Goal: Register for event/course

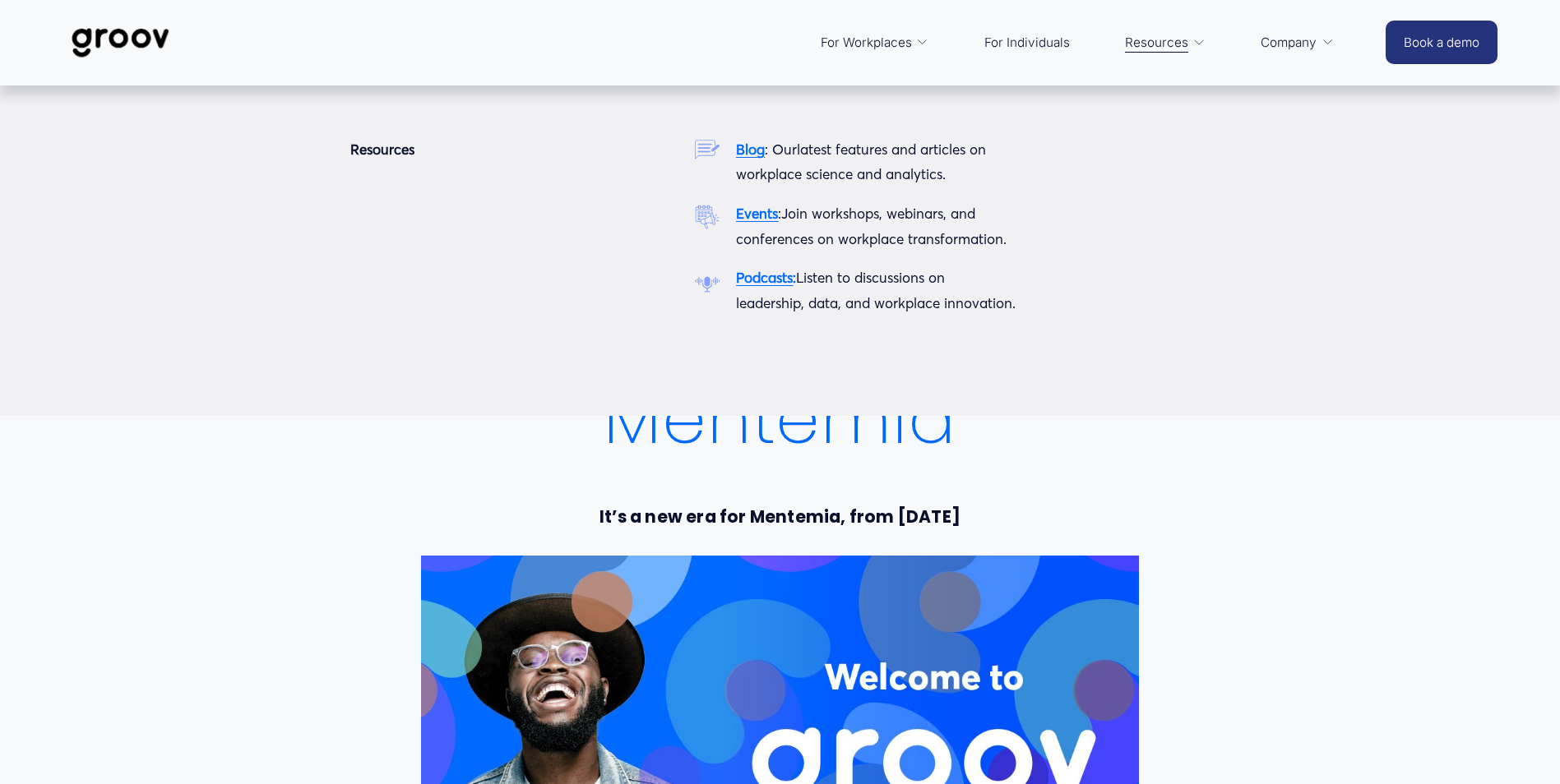
click at [753, 222] on strong "Events" at bounding box center [757, 213] width 42 height 17
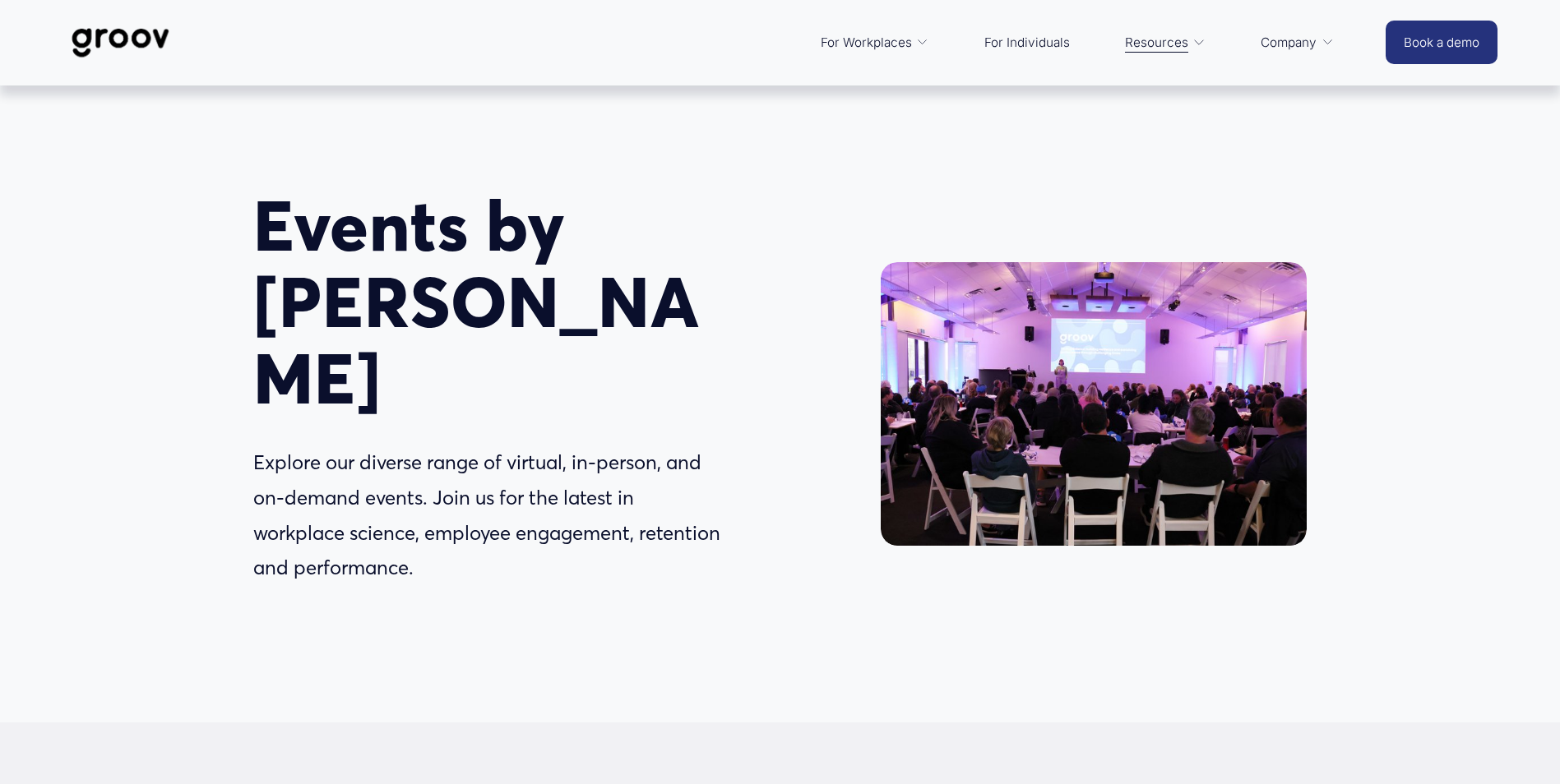
click at [1026, 39] on link "For Individuals" at bounding box center [1027, 43] width 102 height 40
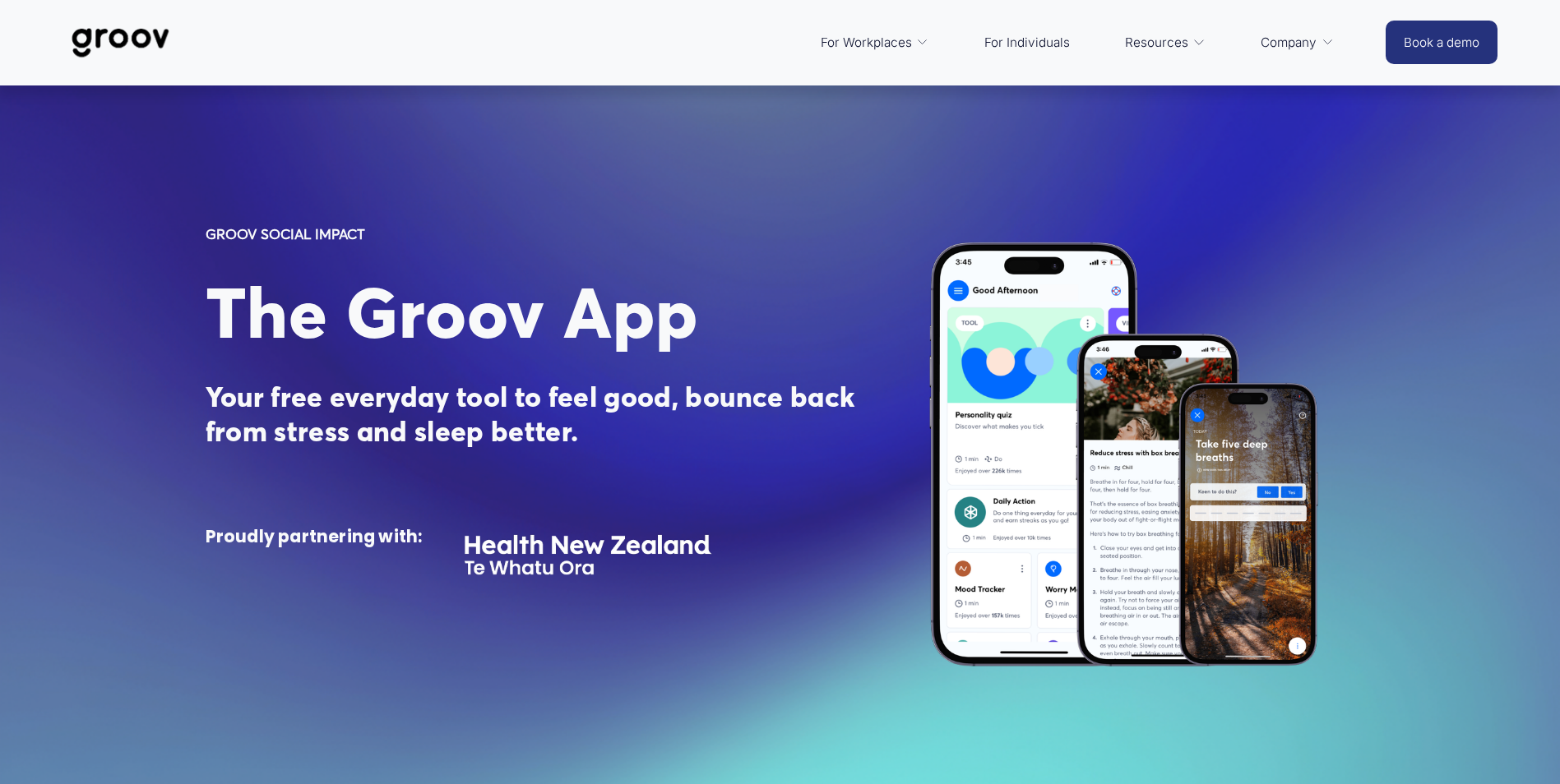
click at [0, 0] on span "Platform Overview" at bounding box center [0, 0] width 0 height 0
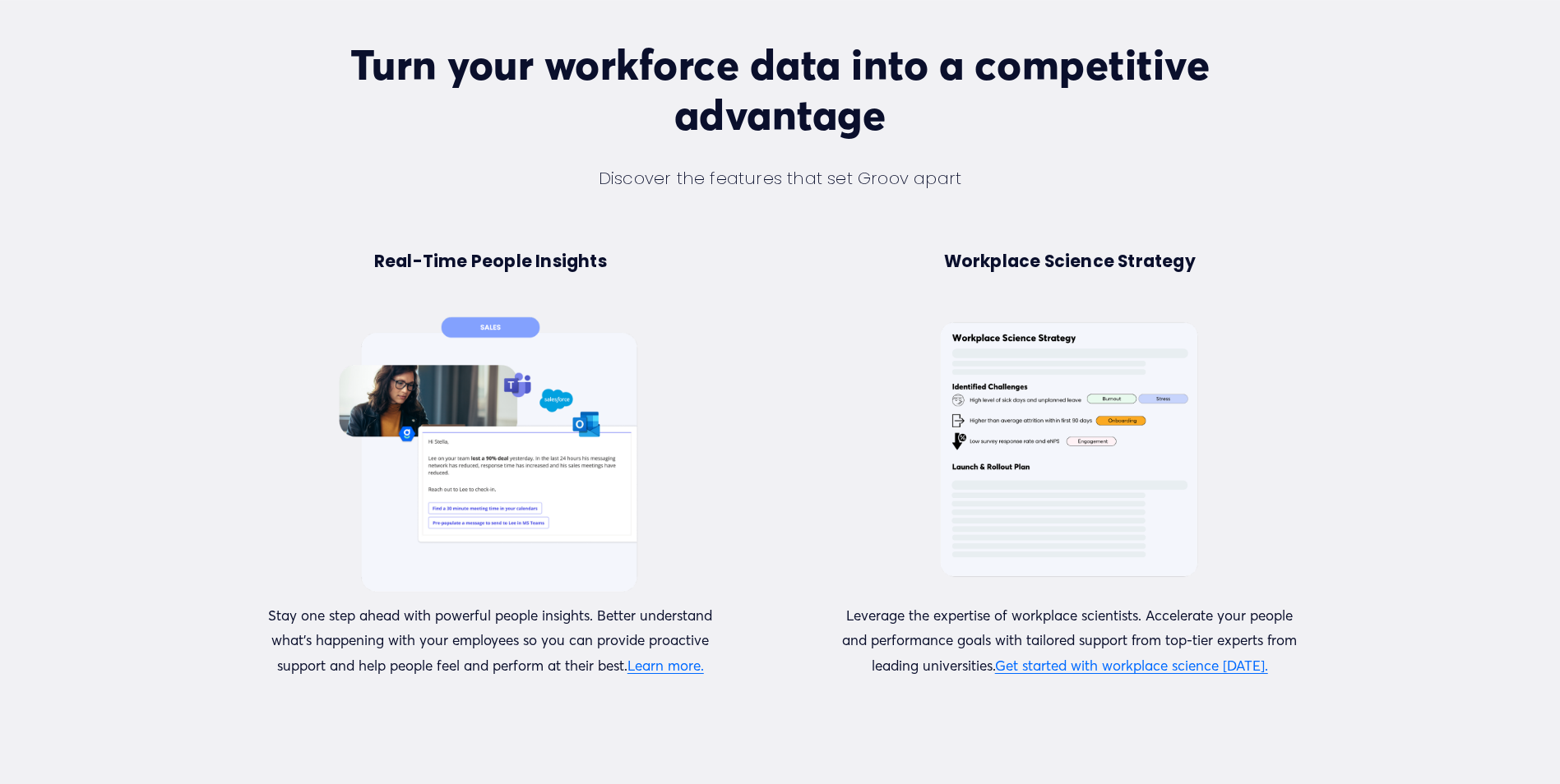
scroll to position [987, 0]
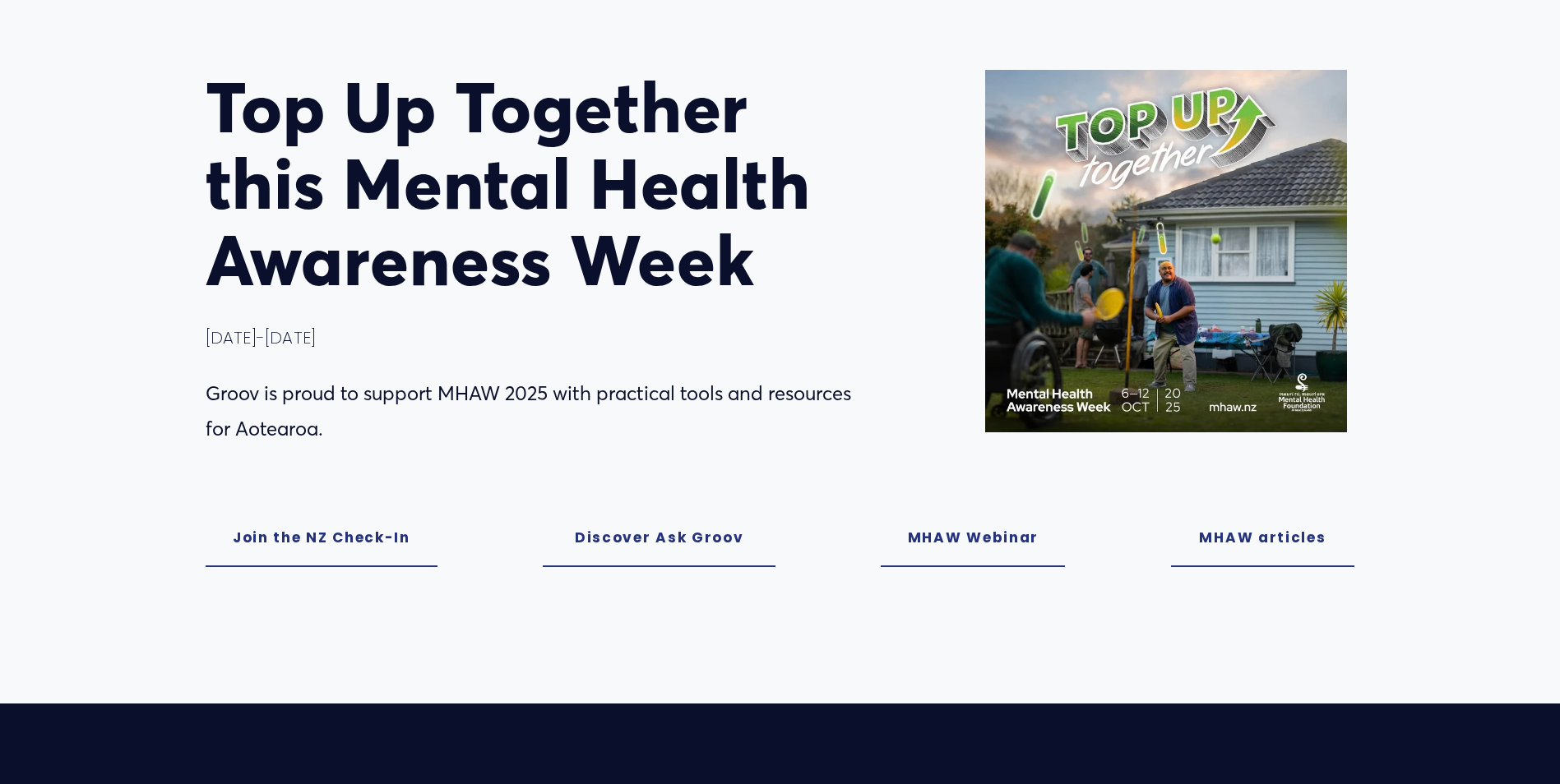
scroll to position [165, 0]
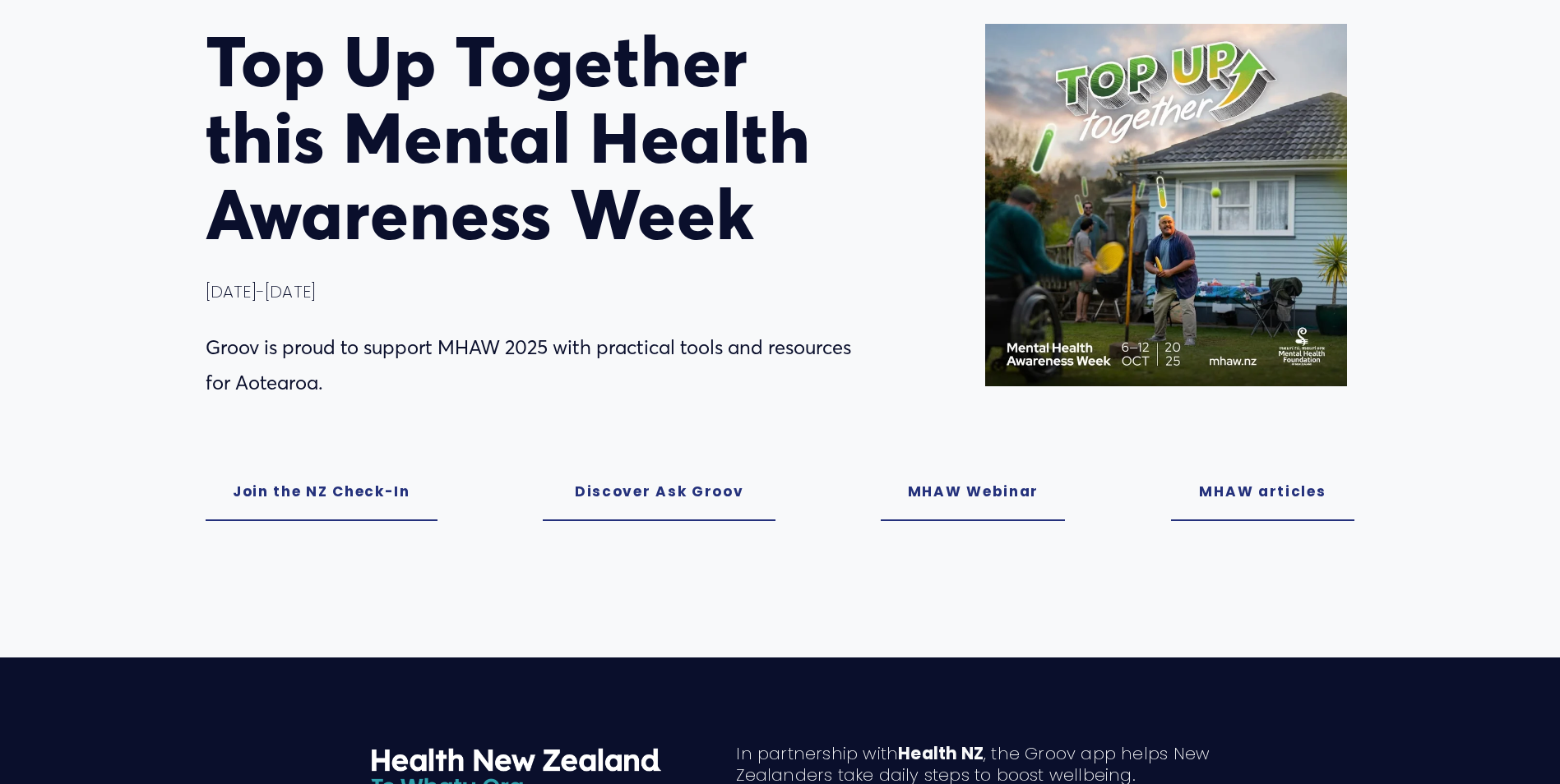
click at [275, 506] on link "Join the NZ Check-In" at bounding box center [322, 492] width 233 height 58
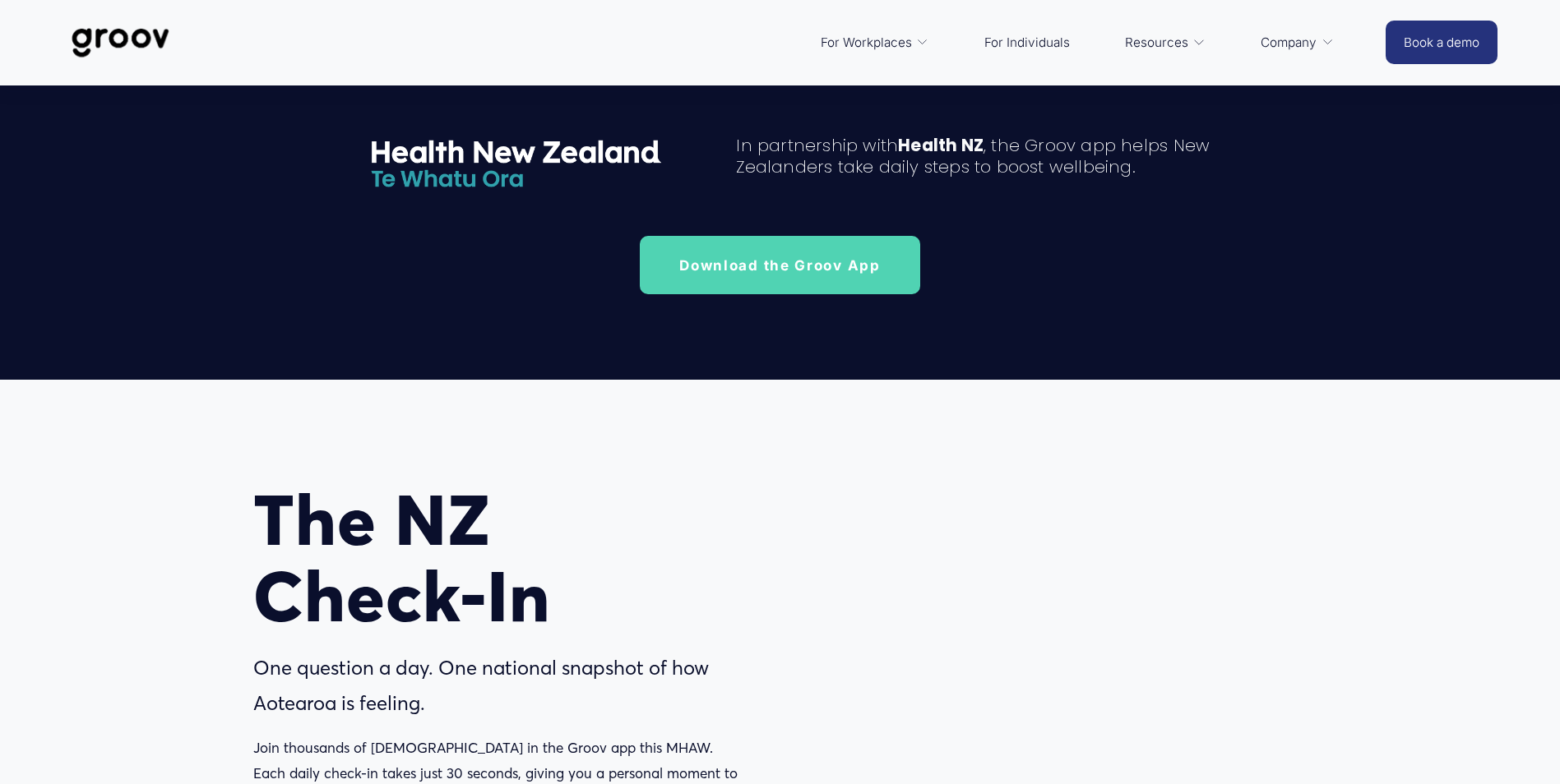
scroll to position [744, 0]
